Goal: Transaction & Acquisition: Purchase product/service

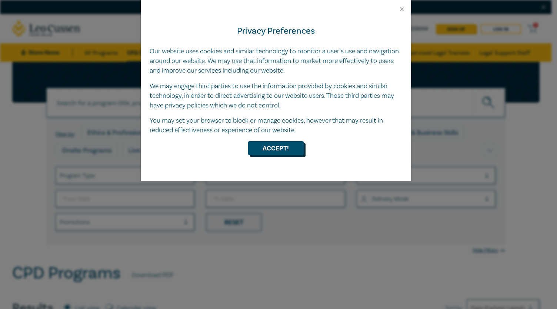
click at [289, 148] on button "Accept!" at bounding box center [276, 148] width 56 height 14
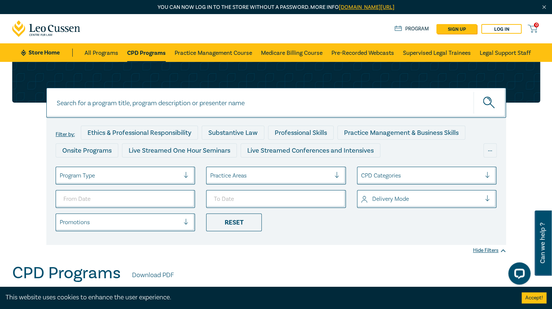
click at [133, 173] on div at bounding box center [120, 176] width 120 height 10
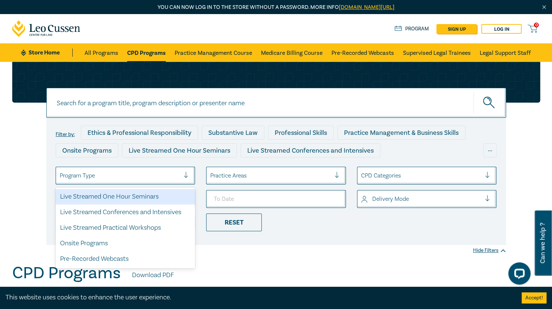
click at [133, 173] on div at bounding box center [120, 176] width 120 height 10
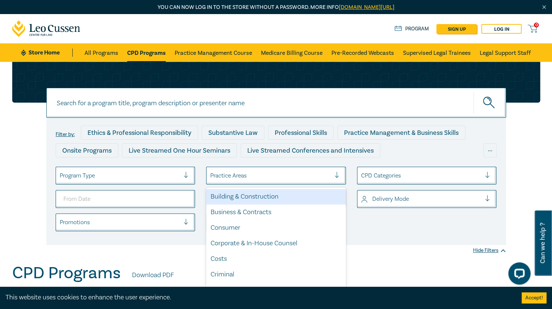
click at [306, 181] on div "Practice Areas" at bounding box center [270, 175] width 128 height 13
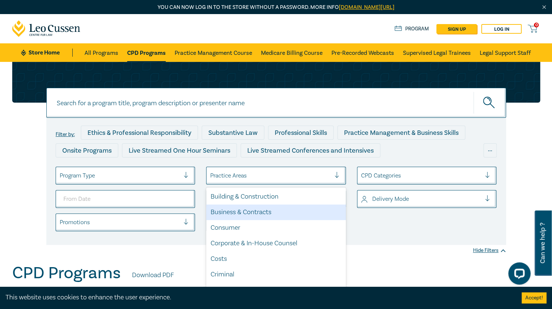
scroll to position [111, 0]
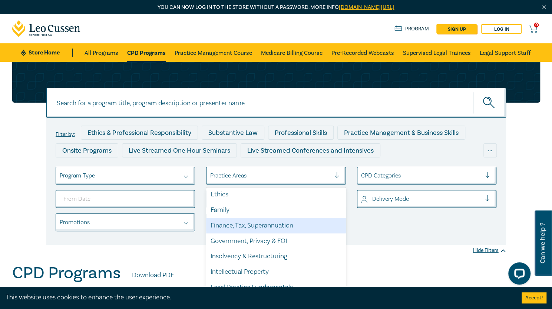
click at [287, 223] on div "Finance, Tax, Superannuation" at bounding box center [276, 226] width 140 height 16
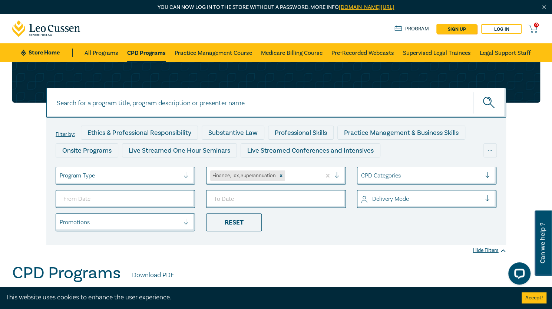
click at [307, 176] on div at bounding box center [301, 176] width 31 height 10
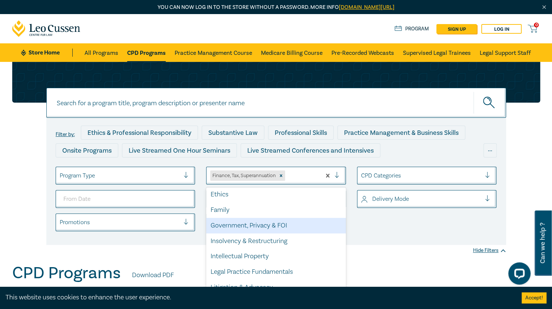
scroll to position [202, 0]
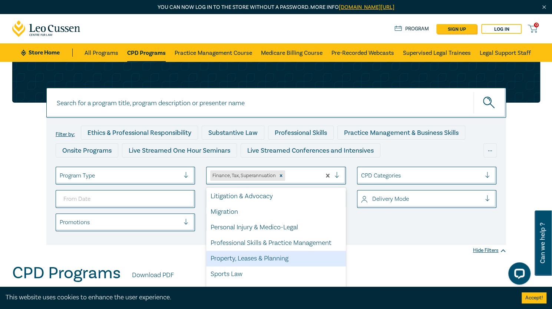
click at [245, 254] on div "Property, Leases & Planning" at bounding box center [276, 259] width 140 height 16
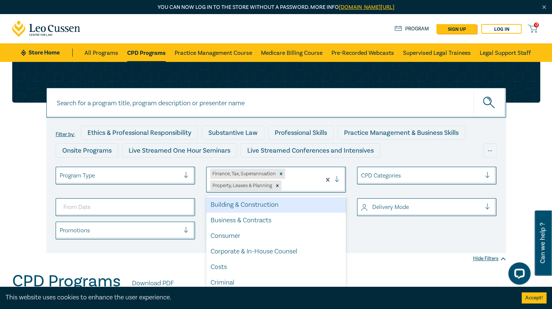
click at [317, 181] on div "Finance, Tax, Superannuation Property, Leases & Planning" at bounding box center [263, 179] width 114 height 25
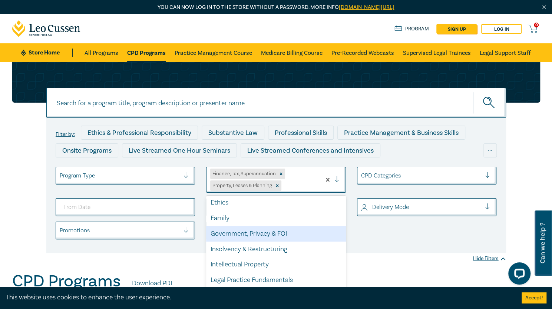
scroll to position [187, 0]
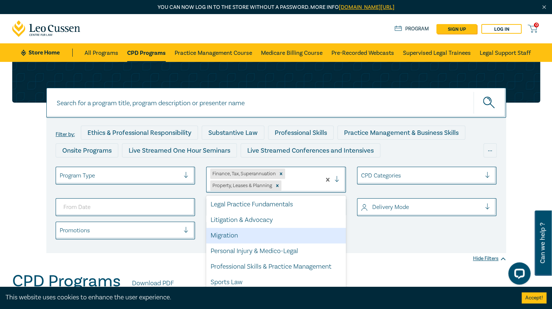
click at [414, 246] on div "Filter by: Ethics & Professional Responsibility Substantive Law Professional Sk…" at bounding box center [275, 185] width 459 height 135
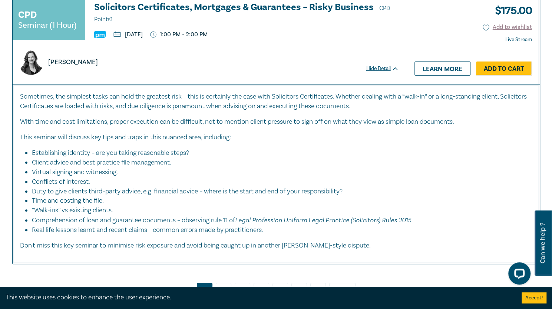
scroll to position [3445, 0]
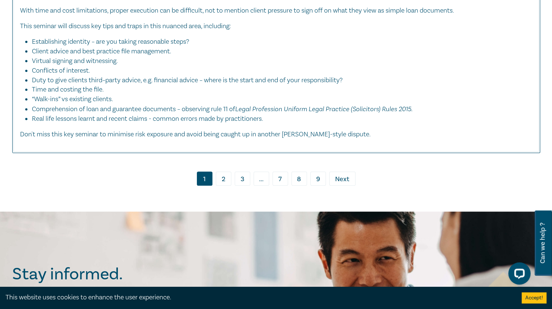
click at [225, 171] on link "2" at bounding box center [224, 178] width 16 height 14
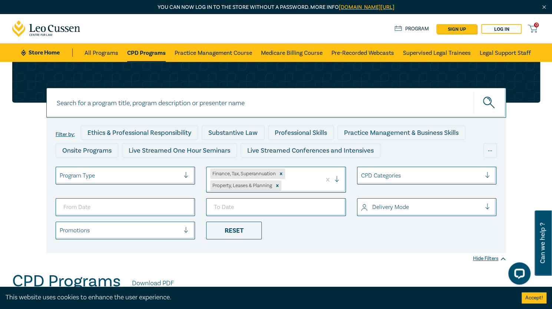
click at [404, 206] on div at bounding box center [421, 207] width 120 height 10
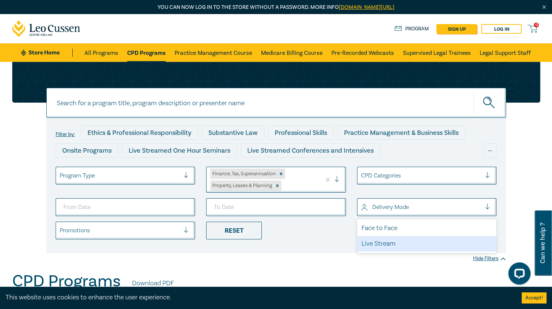
click at [404, 240] on div "Live Stream" at bounding box center [427, 244] width 140 height 16
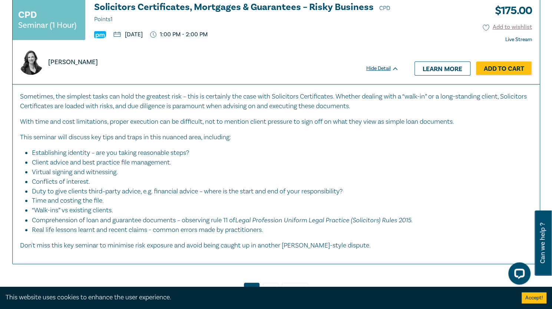
scroll to position [3445, 0]
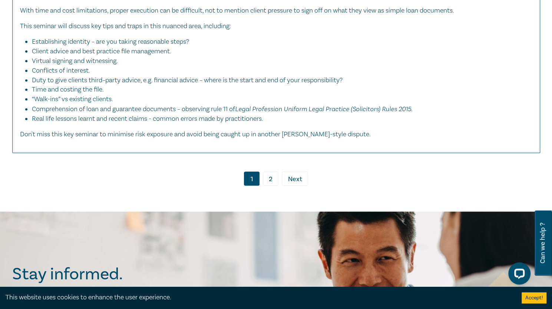
click at [275, 171] on link "2" at bounding box center [271, 178] width 16 height 14
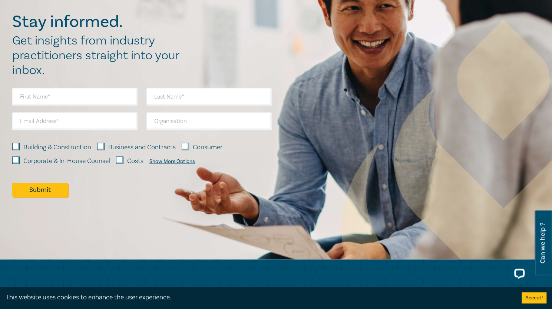
scroll to position [1977, 0]
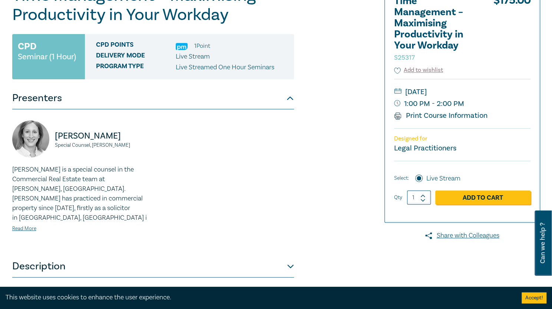
scroll to position [222, 0]
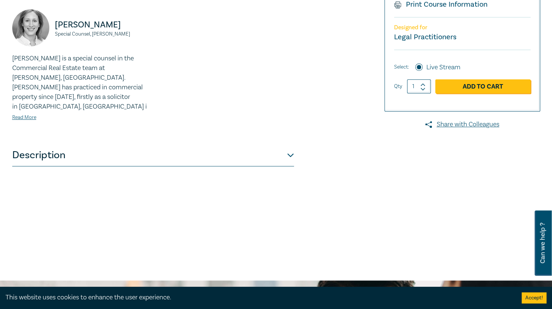
click at [279, 144] on button "Description" at bounding box center [152, 155] width 281 height 22
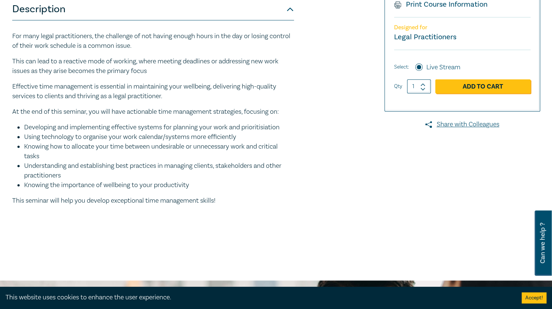
scroll to position [111, 0]
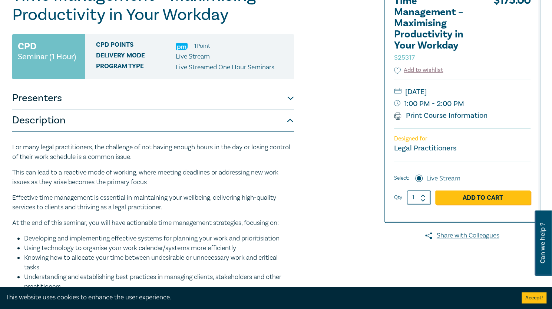
click at [247, 179] on p "This can lead to a reactive mode of working, where meeting deadlines or address…" at bounding box center [152, 177] width 281 height 19
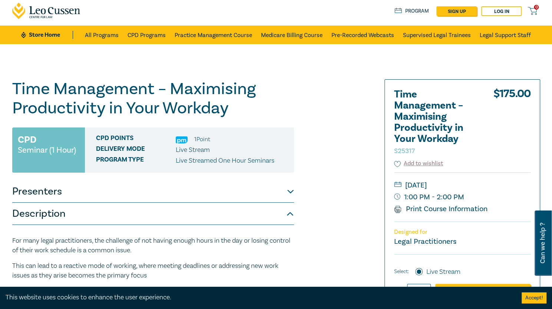
scroll to position [0, 0]
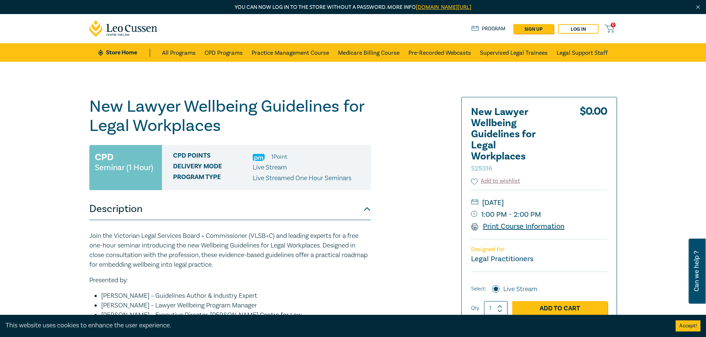
scroll to position [111, 0]
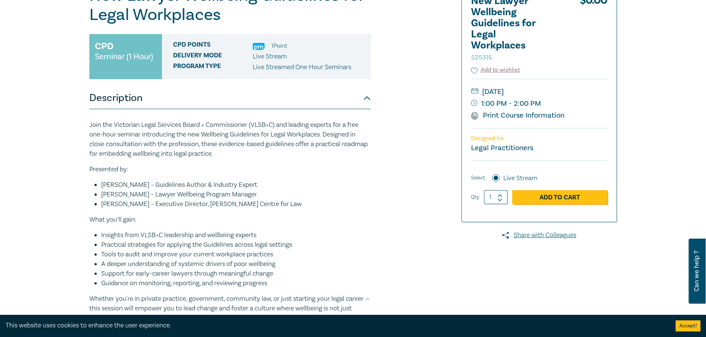
click at [366, 187] on li "[PERSON_NAME] – Guidelines Author & Industry Expert" at bounding box center [236, 185] width 270 height 10
click at [574, 193] on link "Add to Cart" at bounding box center [559, 197] width 95 height 14
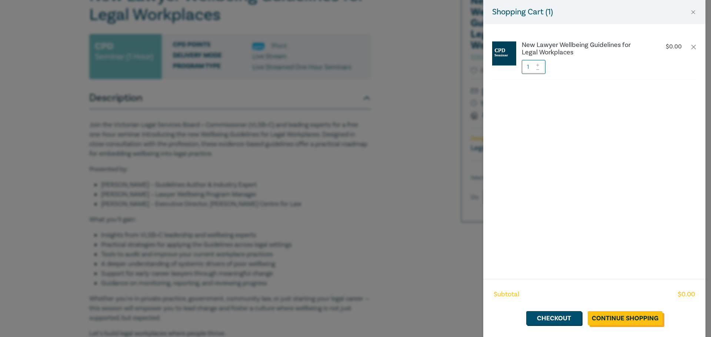
click at [647, 320] on link "Continue Shopping" at bounding box center [625, 318] width 75 height 14
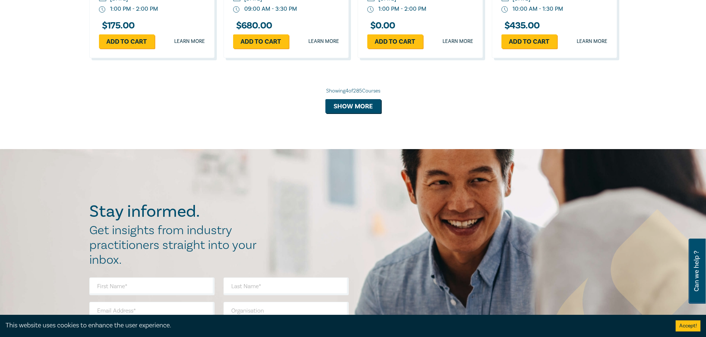
scroll to position [667, 0]
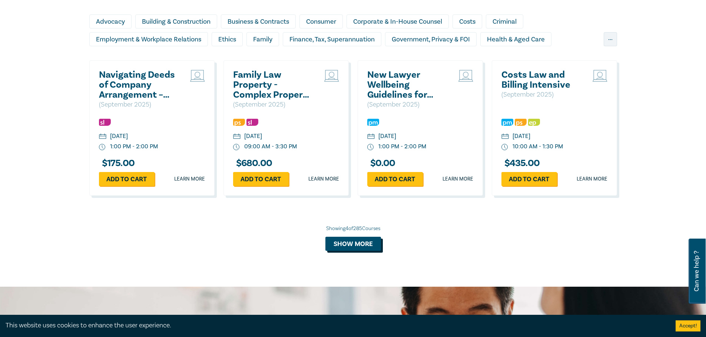
click at [373, 245] on button "Show more" at bounding box center [353, 244] width 56 height 14
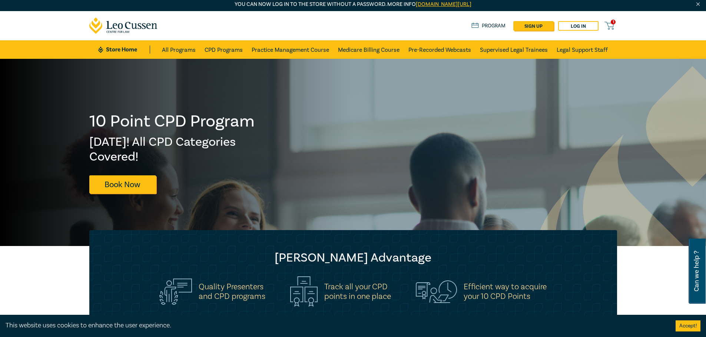
scroll to position [0, 0]
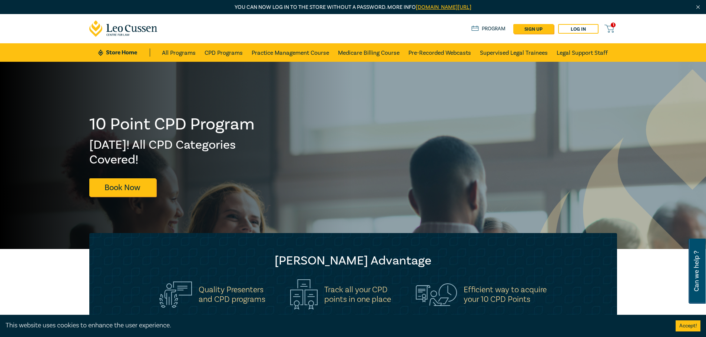
click at [612, 23] on span "1" at bounding box center [612, 25] width 5 height 5
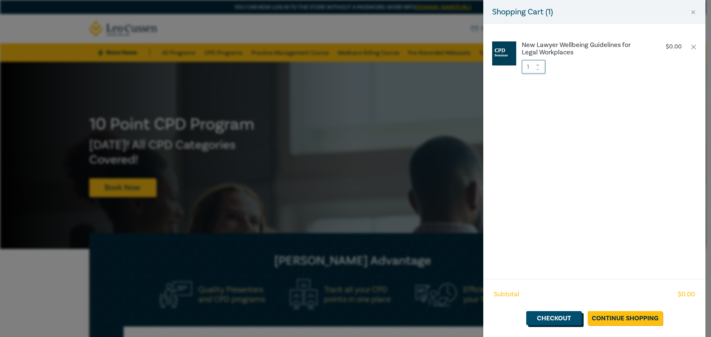
click at [562, 315] on link "Checkout" at bounding box center [554, 318] width 56 height 14
